Goal: Check status

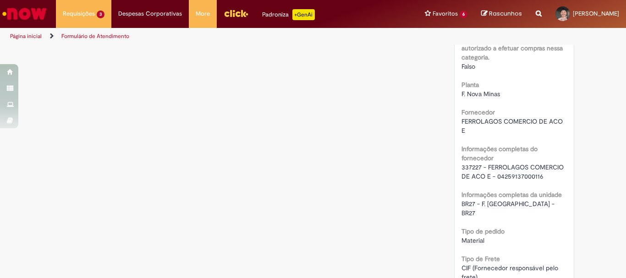
scroll to position [504, 0]
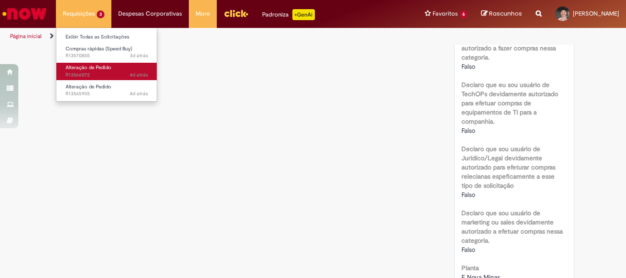
click at [98, 66] on span "Alteração de Pedido" at bounding box center [89, 67] width 46 height 7
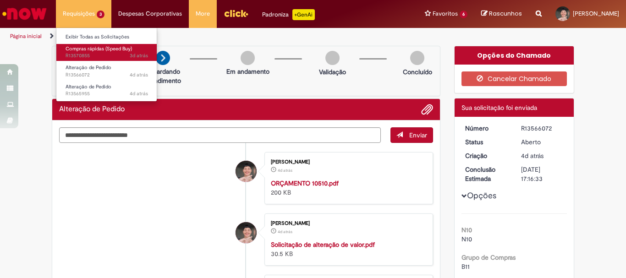
click at [98, 51] on span "Compras rápidas (Speed Buy)" at bounding box center [99, 48] width 66 height 7
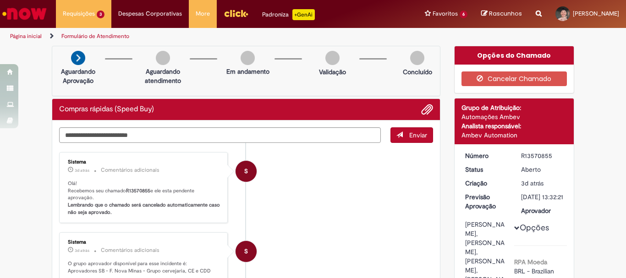
copy div "R13570855"
drag, startPoint x: 518, startPoint y: 153, endPoint x: 553, endPoint y: 155, distance: 34.4
click at [553, 155] on div "R13570855" at bounding box center [542, 155] width 43 height 9
copy div "R13570855"
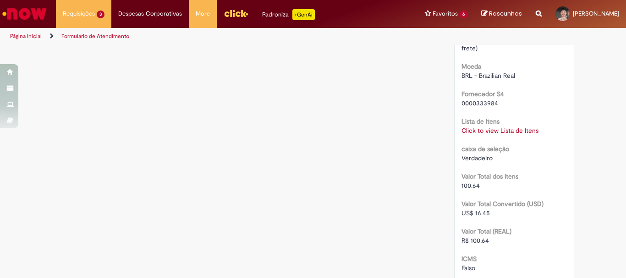
scroll to position [1054, 0]
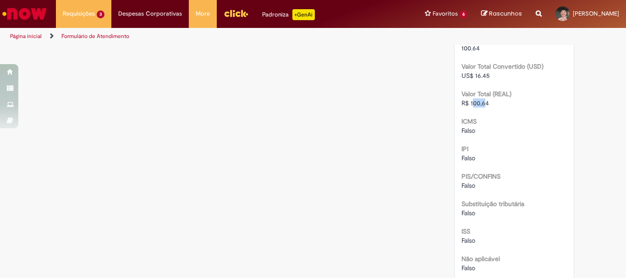
drag, startPoint x: 471, startPoint y: 198, endPoint x: 485, endPoint y: 198, distance: 14.2
click at [484, 107] on span "R$ 100,64" at bounding box center [476, 103] width 28 height 8
copy span "R$ 100,64"
drag, startPoint x: 456, startPoint y: 195, endPoint x: 492, endPoint y: 186, distance: 37.4
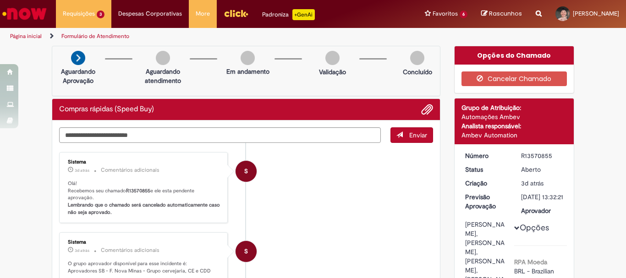
scroll to position [46, 0]
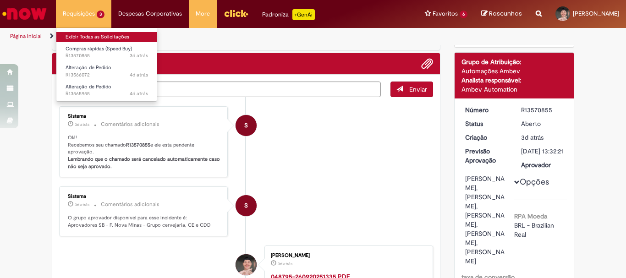
click at [112, 39] on link "Exibir Todas as Solicitações" at bounding box center [106, 37] width 101 height 10
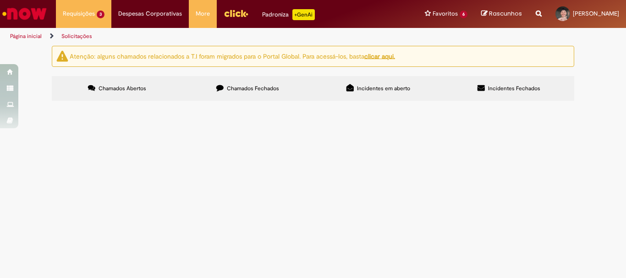
click at [0, 0] on section "Itens solicitados Exportar como PDF Exportar como Excel Exportar como CSV Itens…" at bounding box center [0, 0] width 0 height 0
click at [252, 98] on label "Chamados Fechados" at bounding box center [247, 88] width 131 height 25
copy span "R13565466"
drag, startPoint x: 89, startPoint y: 161, endPoint x: 61, endPoint y: 165, distance: 29.2
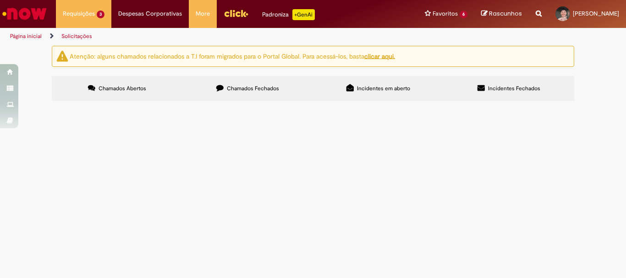
click at [0, 0] on td "R13565466" at bounding box center [0, 0] width 0 height 0
copy span "R13507699"
drag, startPoint x: 87, startPoint y: 151, endPoint x: 58, endPoint y: 152, distance: 28.5
click at [0, 0] on td "R13507699" at bounding box center [0, 0] width 0 height 0
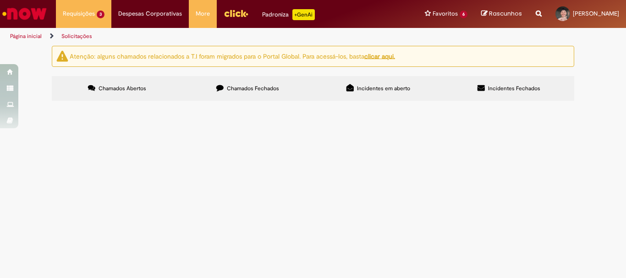
click at [0, 0] on span "R13507699" at bounding box center [0, 0] width 0 height 0
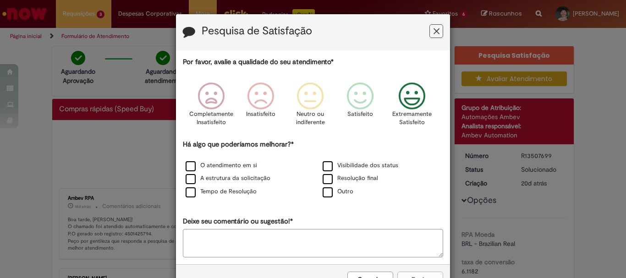
click at [401, 108] on icon "Feedback" at bounding box center [412, 97] width 34 height 28
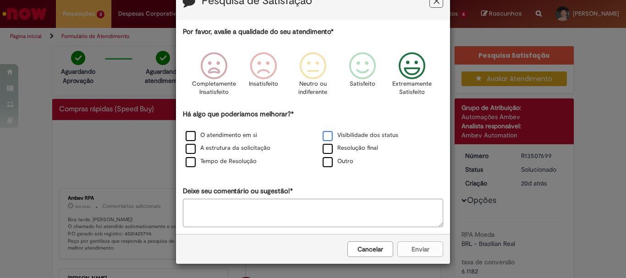
click at [341, 139] on label "Visibilidade dos status" at bounding box center [361, 135] width 76 height 9
click at [341, 143] on div "Resolução final" at bounding box center [381, 148] width 137 height 13
click at [341, 145] on label "Resolução final" at bounding box center [350, 148] width 55 height 9
click at [341, 148] on label "Resolução final" at bounding box center [350, 148] width 55 height 9
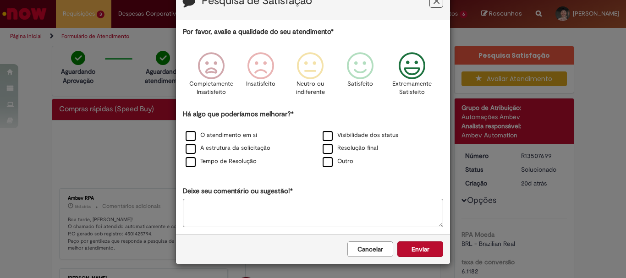
drag, startPoint x: 417, startPoint y: 53, endPoint x: 420, endPoint y: 121, distance: 68.8
click at [417, 54] on icon "Feedback" at bounding box center [412, 66] width 34 height 28
click at [414, 248] on button "Enviar" at bounding box center [420, 250] width 46 height 16
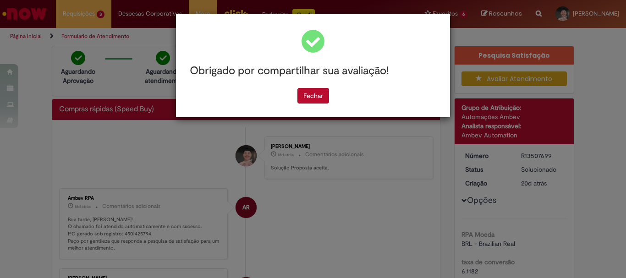
scroll to position [0, 0]
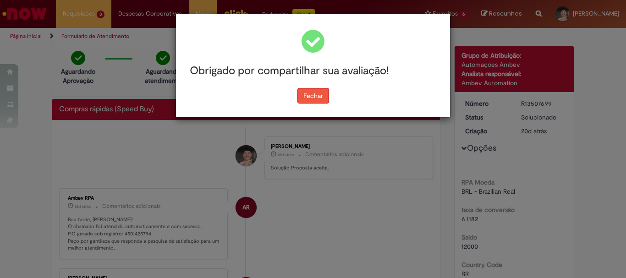
click at [309, 98] on button "Fechar" at bounding box center [313, 96] width 32 height 16
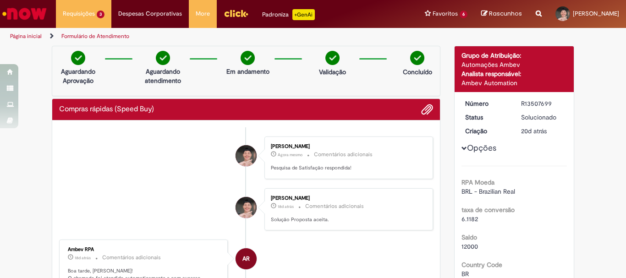
drag, startPoint x: 119, startPoint y: 234, endPoint x: 157, endPoint y: 242, distance: 39.0
click at [153, 245] on div "Ambev RPA 18d atrás 18 dias atrás Comentários adicionais Boa tarde, Aurissergio…" at bounding box center [143, 275] width 163 height 66
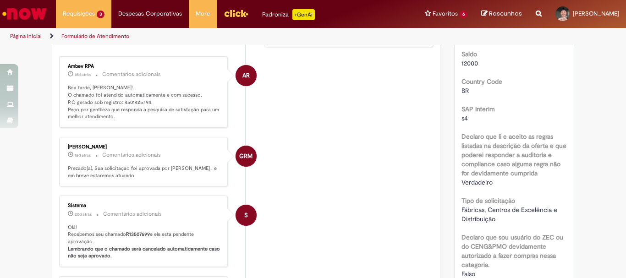
click at [138, 160] on p "18d atrás 18 dias atrás Comentários adicionais" at bounding box center [144, 155] width 153 height 11
copy p "4501425794."
drag, startPoint x: 118, startPoint y: 100, endPoint x: 151, endPoint y: 106, distance: 33.5
click at [151, 106] on p "Boa tarde, Aurissergio! O chamado foi atendido automaticamente e com sucesso. P…" at bounding box center [144, 102] width 153 height 36
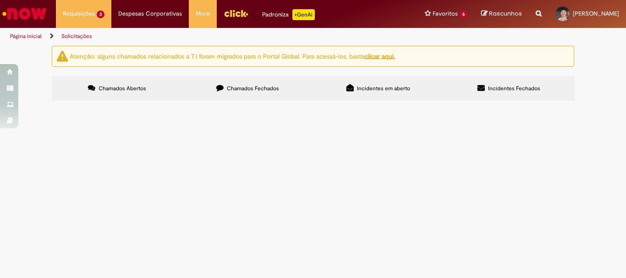
click at [243, 92] on span "Chamados Fechados" at bounding box center [253, 88] width 52 height 7
copy span "R13546606"
drag, startPoint x: 89, startPoint y: 99, endPoint x: 63, endPoint y: 101, distance: 26.2
click at [0, 0] on td "R13546606" at bounding box center [0, 0] width 0 height 0
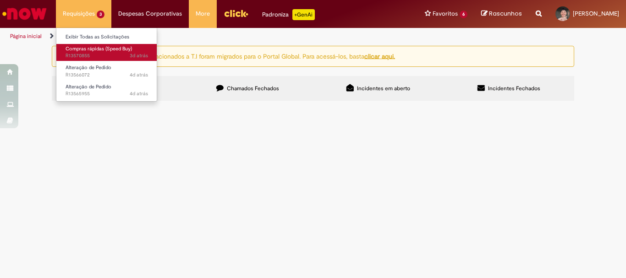
click at [99, 55] on span "3d atrás 3 dias atrás R13570855" at bounding box center [107, 55] width 83 height 7
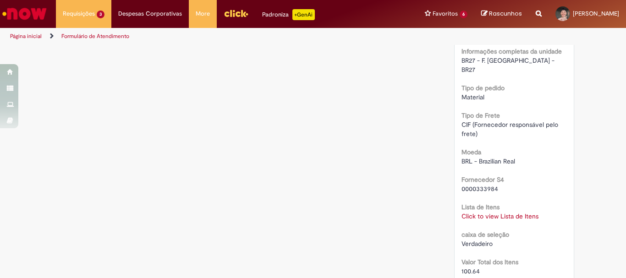
scroll to position [969, 0]
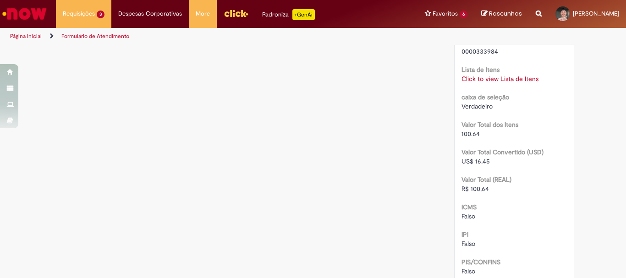
click at [494, 83] on link "Click to view Lista de Itens" at bounding box center [500, 79] width 77 height 8
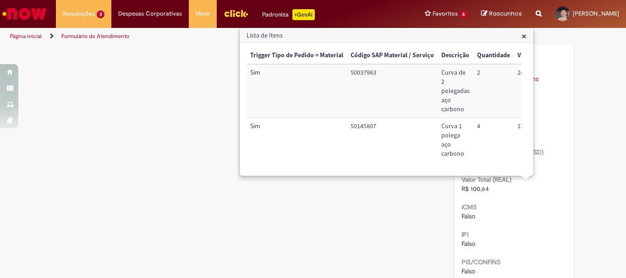
drag, startPoint x: 356, startPoint y: 171, endPoint x: 484, endPoint y: 168, distance: 127.9
click at [484, 168] on div "Trigger Tipo de Pedido = Material Código SAP Material / Serviço Descrição Quant…" at bounding box center [384, 109] width 275 height 124
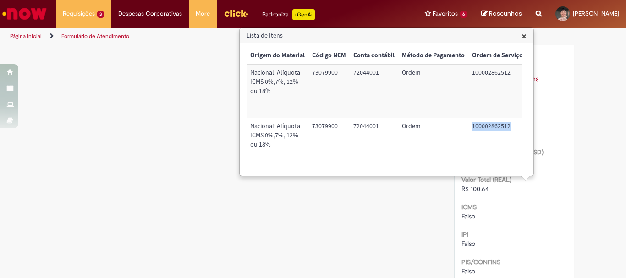
scroll to position [0, 373]
copy td "100002862512"
drag, startPoint x: 465, startPoint y: 126, endPoint x: 515, endPoint y: 125, distance: 50.4
click at [515, 125] on td "100002862512" at bounding box center [497, 140] width 58 height 44
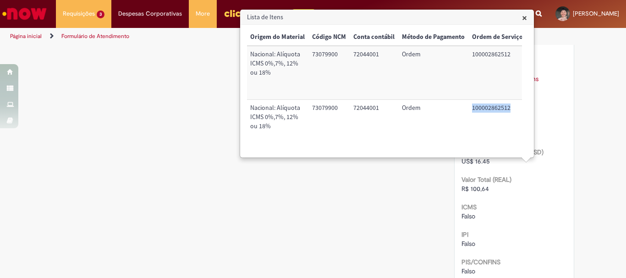
scroll to position [0, 373]
